Goal: Information Seeking & Learning: Learn about a topic

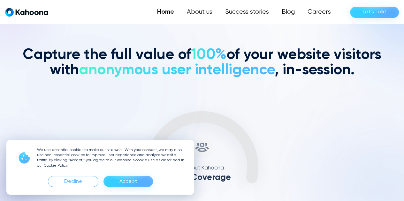
scroll to position [192, 0]
click at [138, 185] on div "Accept" at bounding box center [127, 181] width 49 height 11
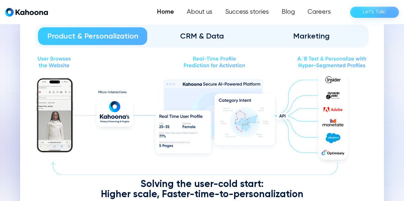
scroll to position [707, 0]
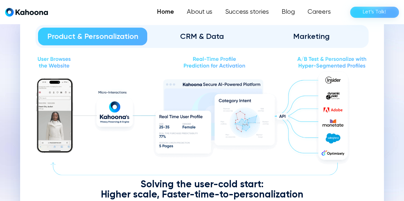
click at [214, 36] on div "CRM & Data" at bounding box center [201, 37] width 91 height 10
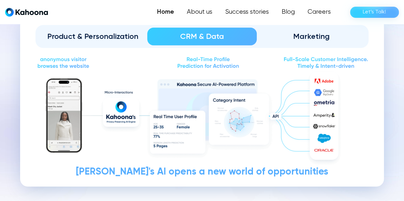
click at [303, 40] on div "Marketing" at bounding box center [310, 37] width 91 height 10
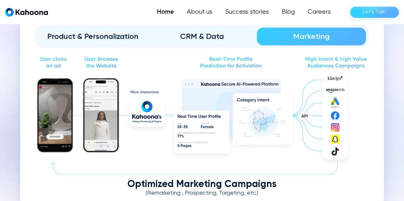
click at [219, 40] on div "CRM & Data" at bounding box center [201, 37] width 91 height 10
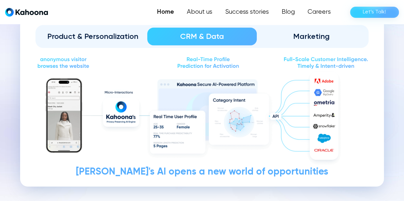
click at [128, 36] on div "Product & Personalization" at bounding box center [92, 37] width 91 height 10
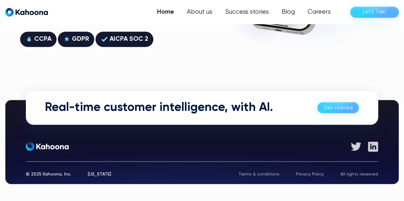
scroll to position [1753, 0]
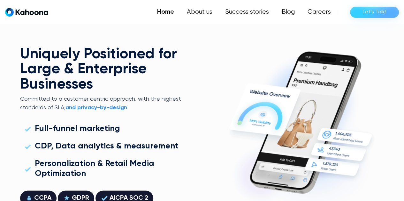
drag, startPoint x: 188, startPoint y: 74, endPoint x: 150, endPoint y: 76, distance: 37.7
click at [150, 76] on h2 "Uniquely Positioned for Large & Enterprise Businesses" at bounding box center [106, 70] width 172 height 46
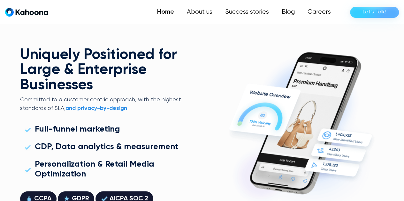
scroll to position [1593, 0]
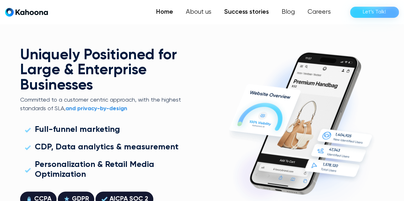
click at [239, 7] on link "Success stories" at bounding box center [246, 12] width 57 height 13
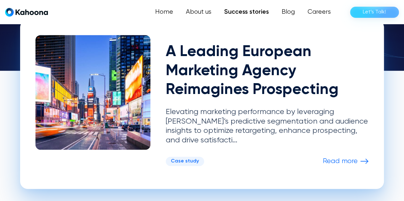
scroll to position [163, 0]
click at [222, 76] on h2 "A Leading European Marketing Agency Reimagines Prospecting" at bounding box center [267, 71] width 203 height 57
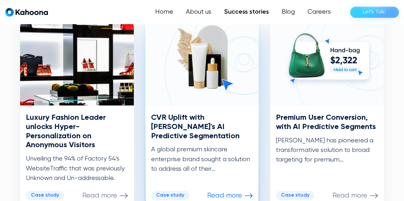
scroll to position [356, 0]
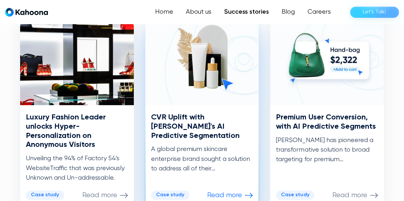
click at [176, 119] on h3 "CVR Uplift with [PERSON_NAME]'s AI Predictive Segmentation" at bounding box center [202, 126] width 102 height 27
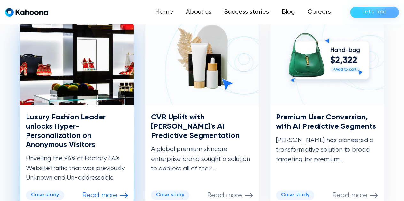
click at [67, 120] on h3 "Luxury Fashion Leader unlocks Hyper-Personalization on Anonymous Visitors" at bounding box center [77, 131] width 102 height 37
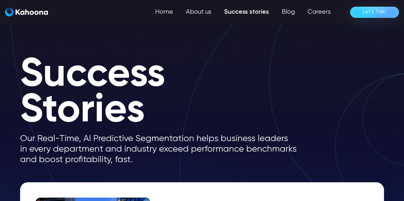
scroll to position [0, 0]
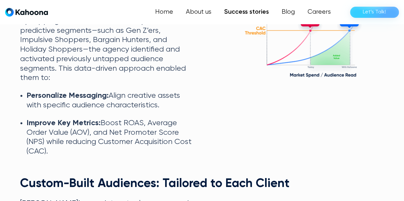
scroll to position [1157, 0]
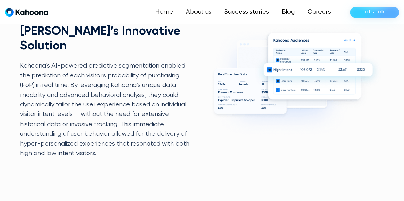
scroll to position [482, 0]
